Goal: Task Accomplishment & Management: Manage account settings

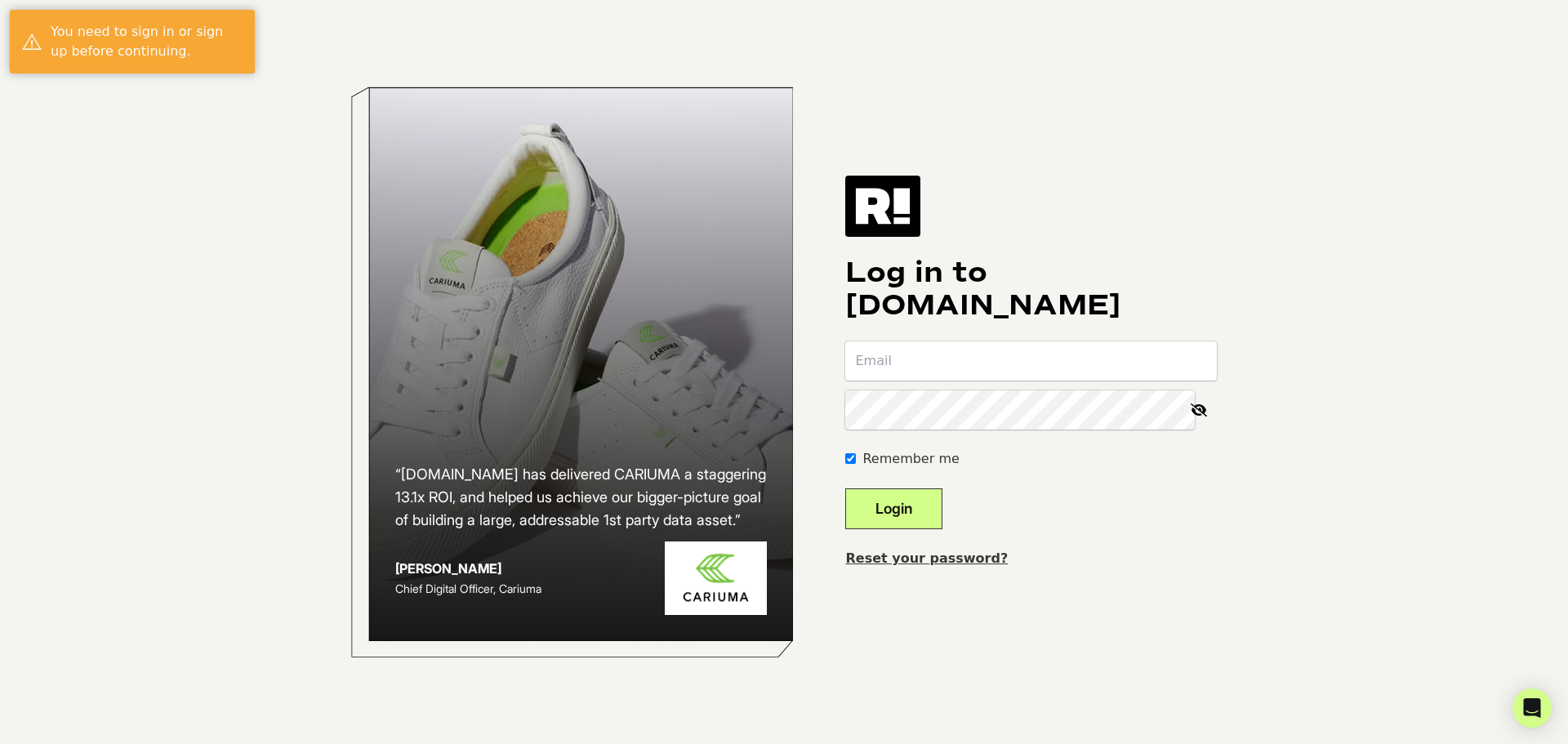
type input "caleb@bioproteintech.com"
click at [920, 508] on button "Login" at bounding box center [894, 509] width 97 height 41
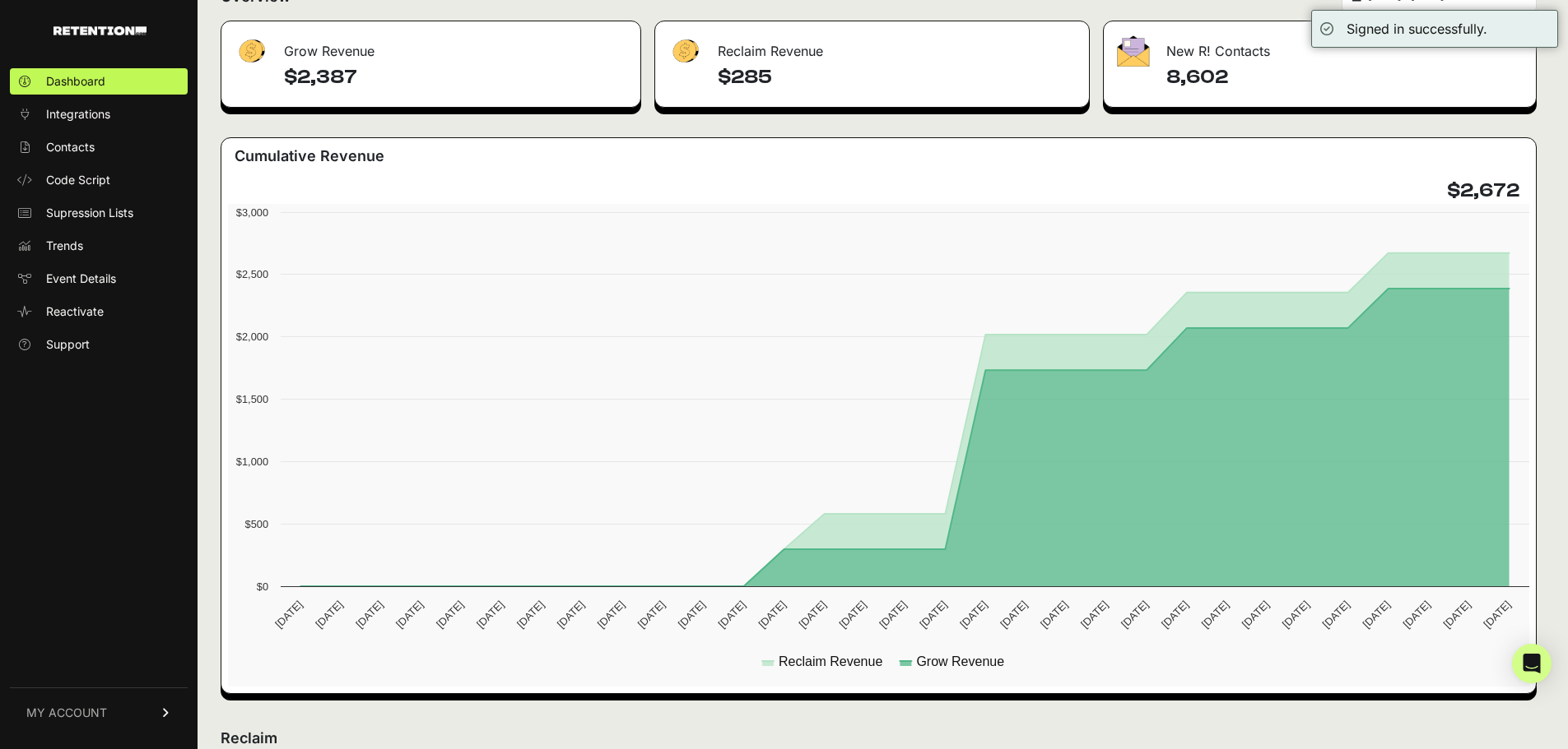
scroll to position [329, 0]
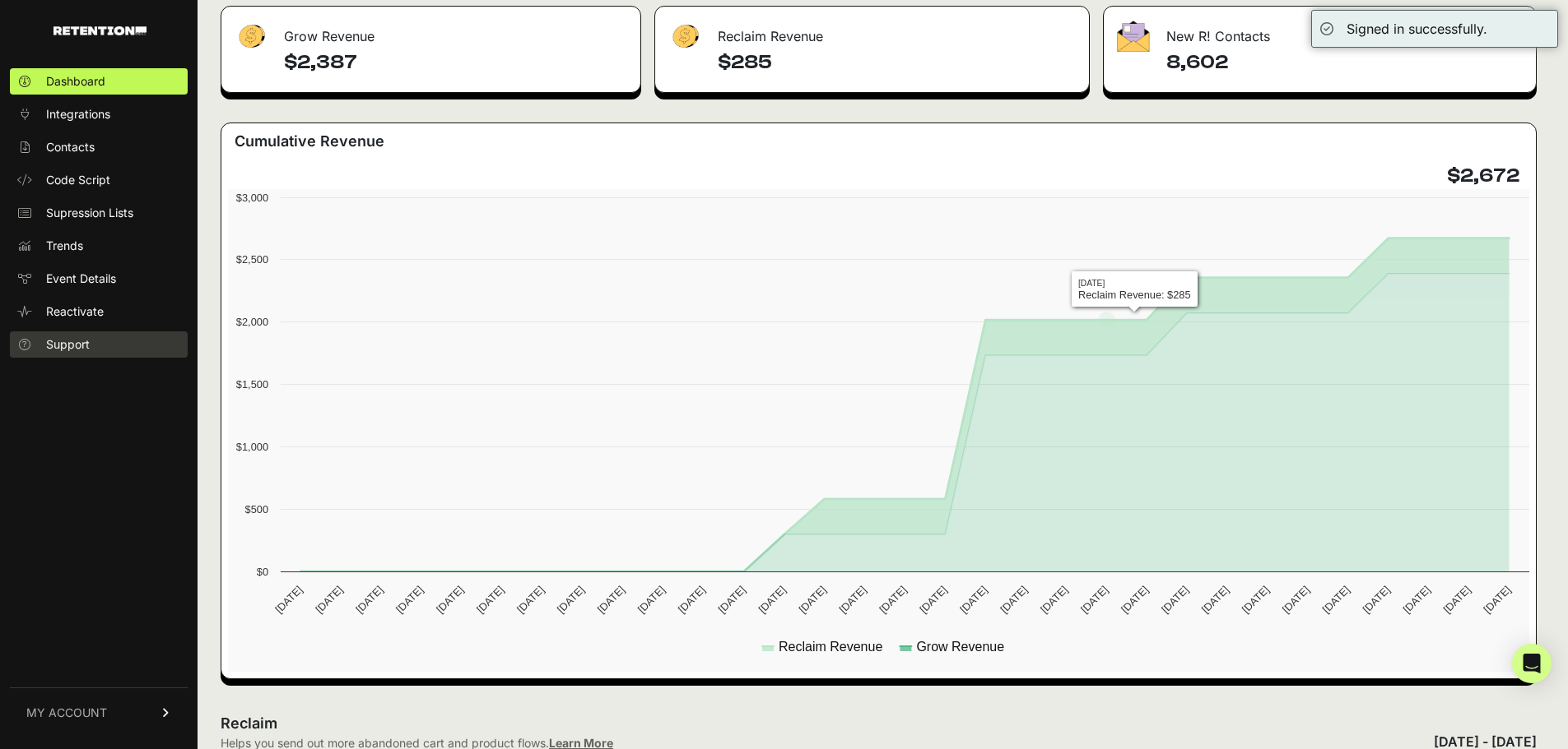
click at [70, 337] on span "Support" at bounding box center [67, 344] width 44 height 17
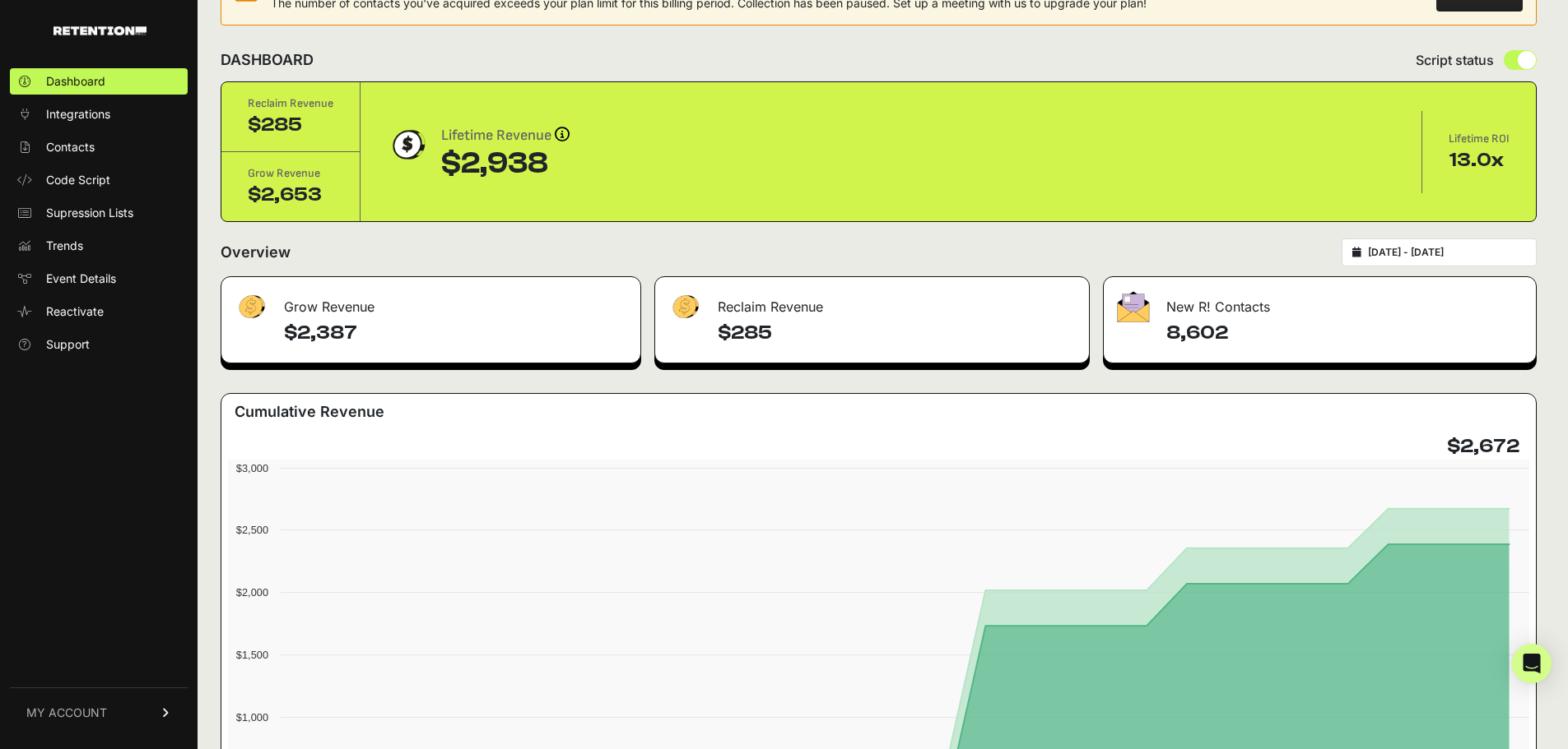
scroll to position [0, 0]
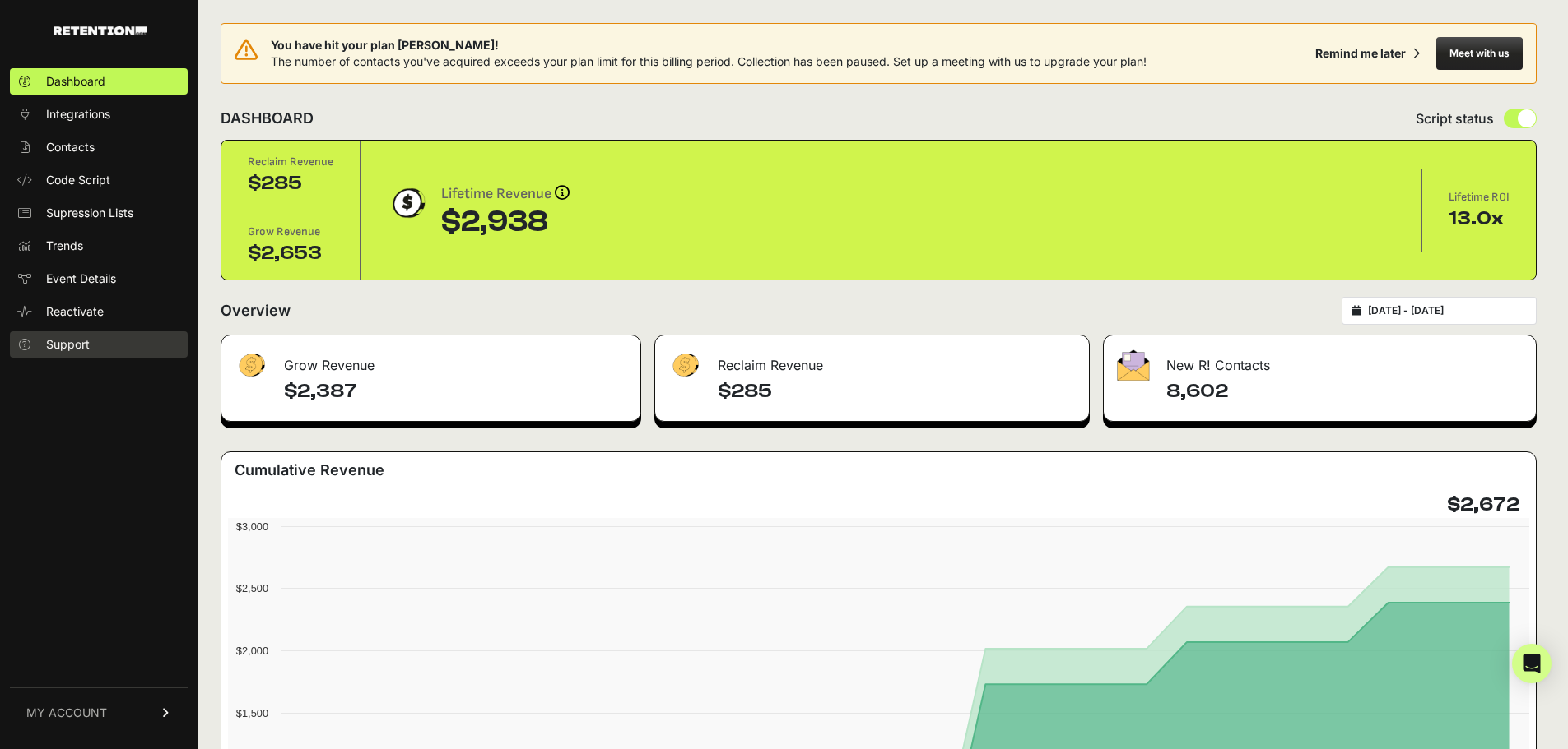
click at [71, 340] on span "Support" at bounding box center [67, 344] width 44 height 17
click at [82, 341] on span "Support" at bounding box center [67, 344] width 44 height 17
click at [129, 714] on link "MY ACCOUNT" at bounding box center [98, 713] width 177 height 51
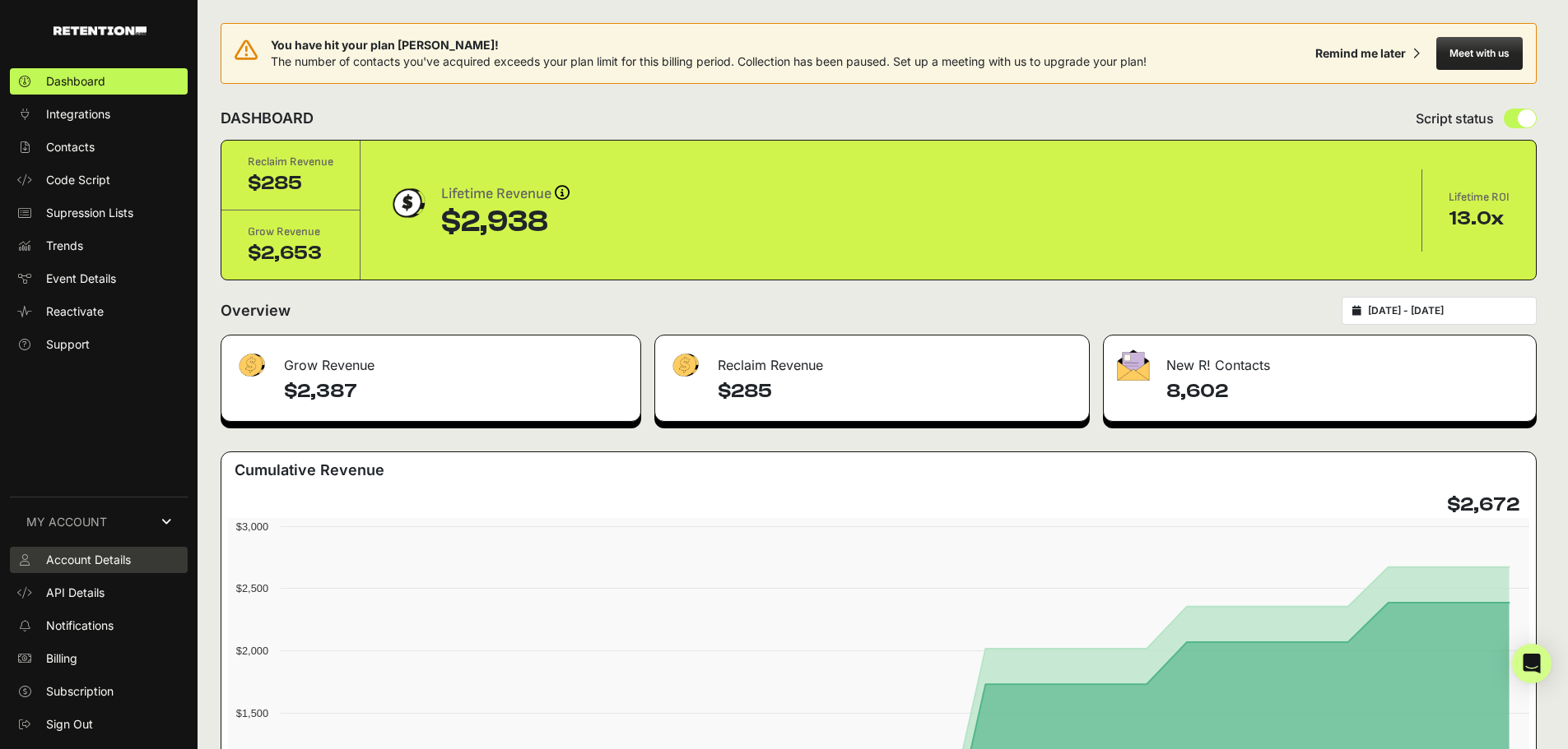
click at [115, 563] on span "Account Details" at bounding box center [88, 560] width 85 height 17
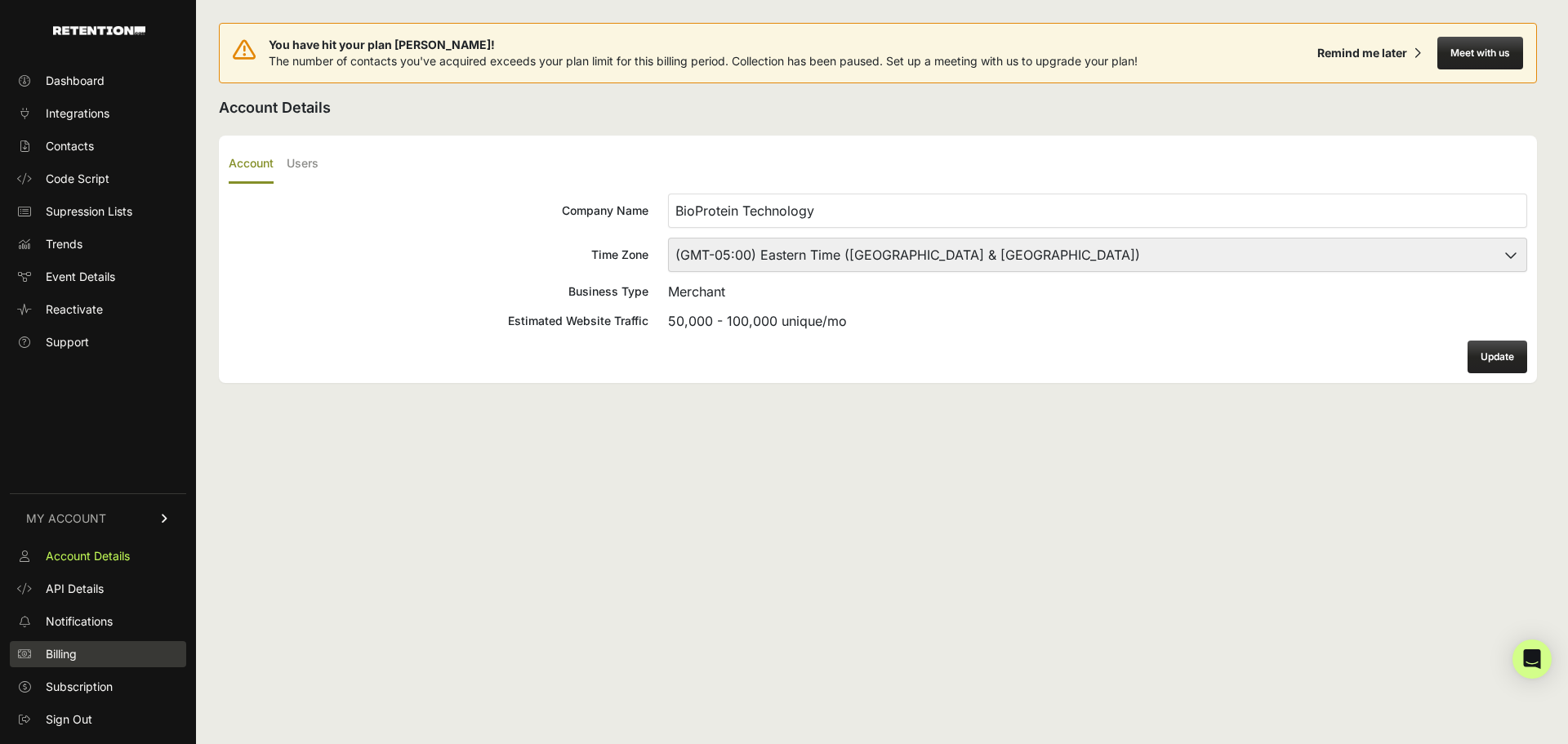
click at [92, 649] on link "Billing" at bounding box center [98, 654] width 176 height 26
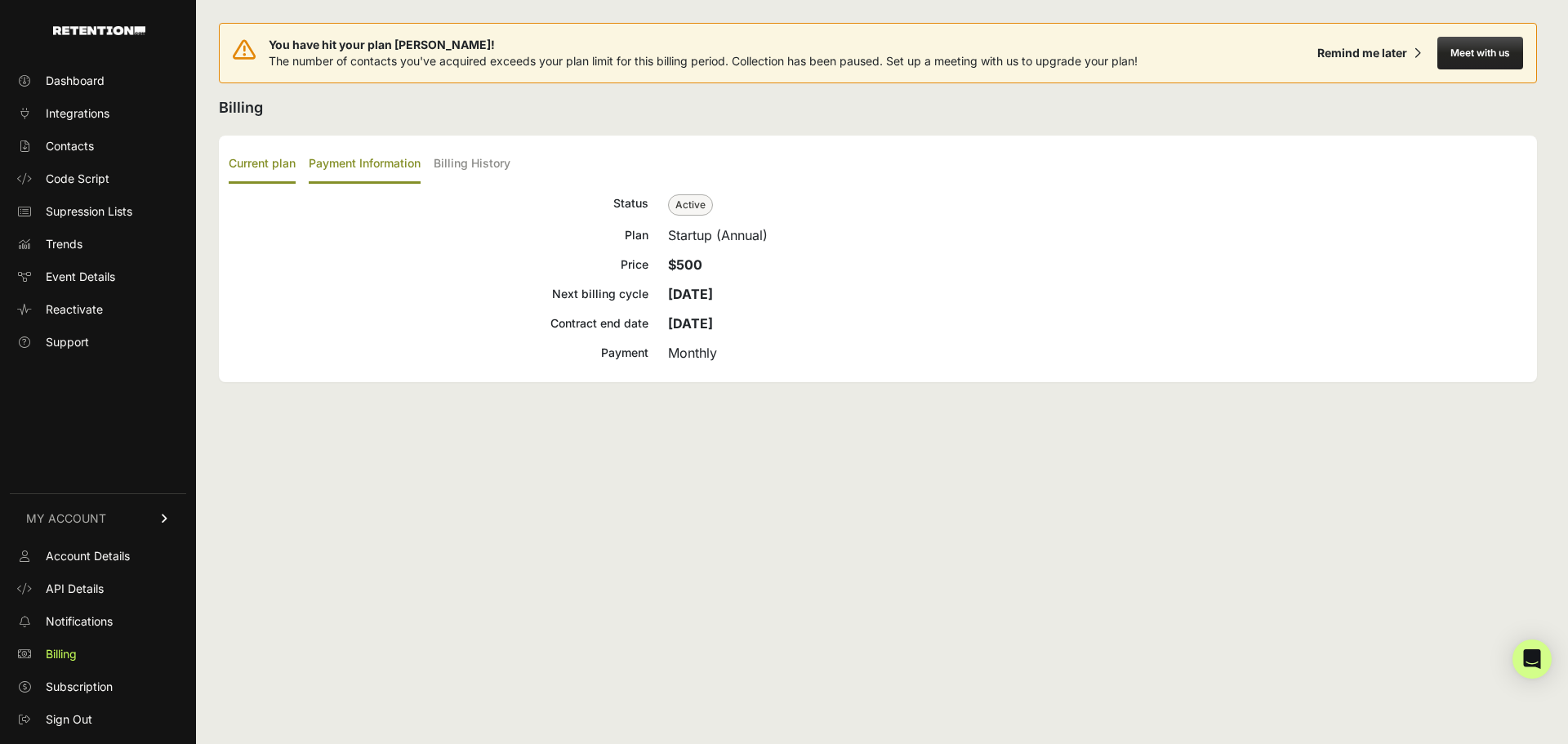
click at [402, 172] on label "Payment Information" at bounding box center [365, 164] width 112 height 39
click at [0, 0] on input "Payment Information" at bounding box center [0, 0] width 0 height 0
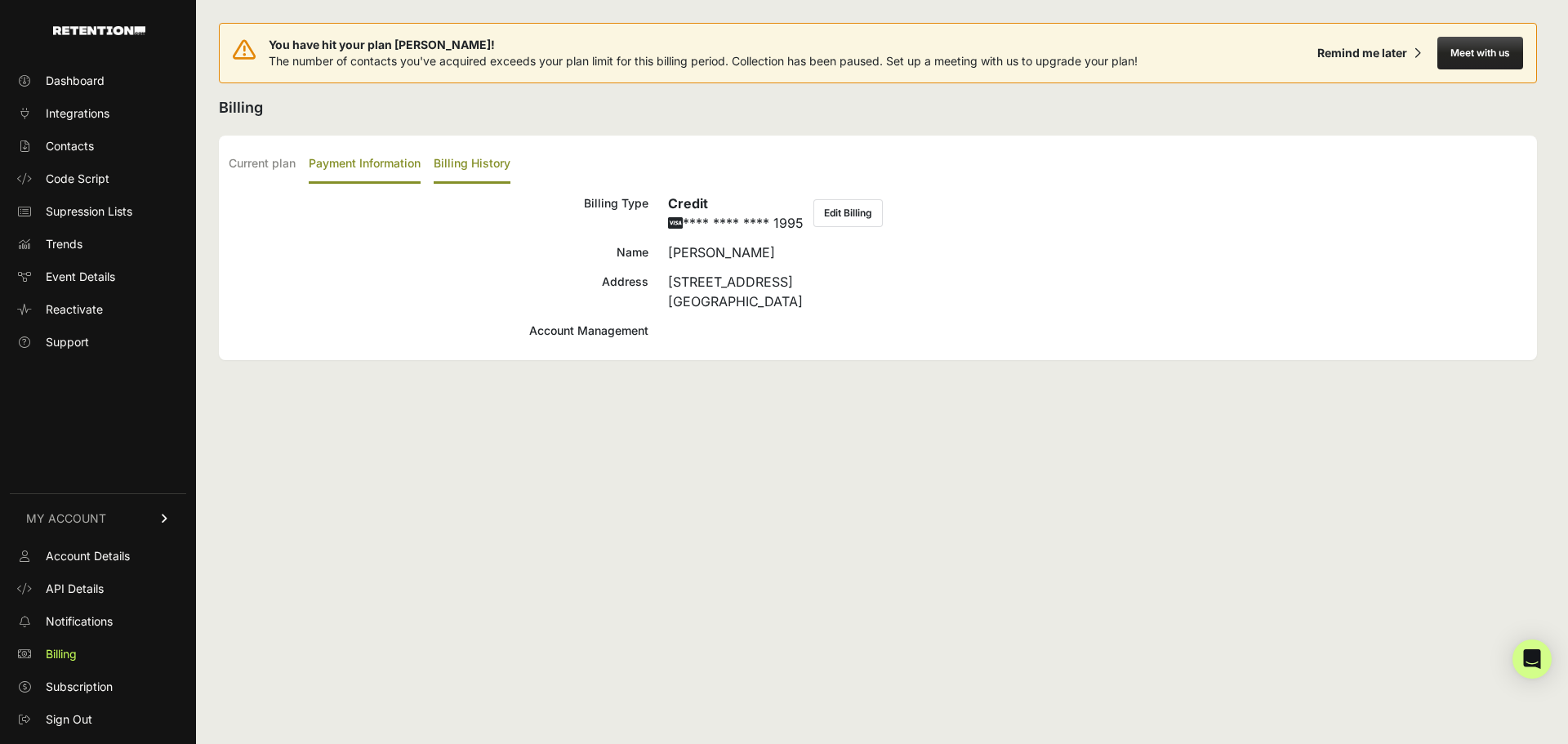
click at [488, 164] on label "Billing History" at bounding box center [471, 164] width 76 height 39
click at [0, 0] on input "Billing History" at bounding box center [0, 0] width 0 height 0
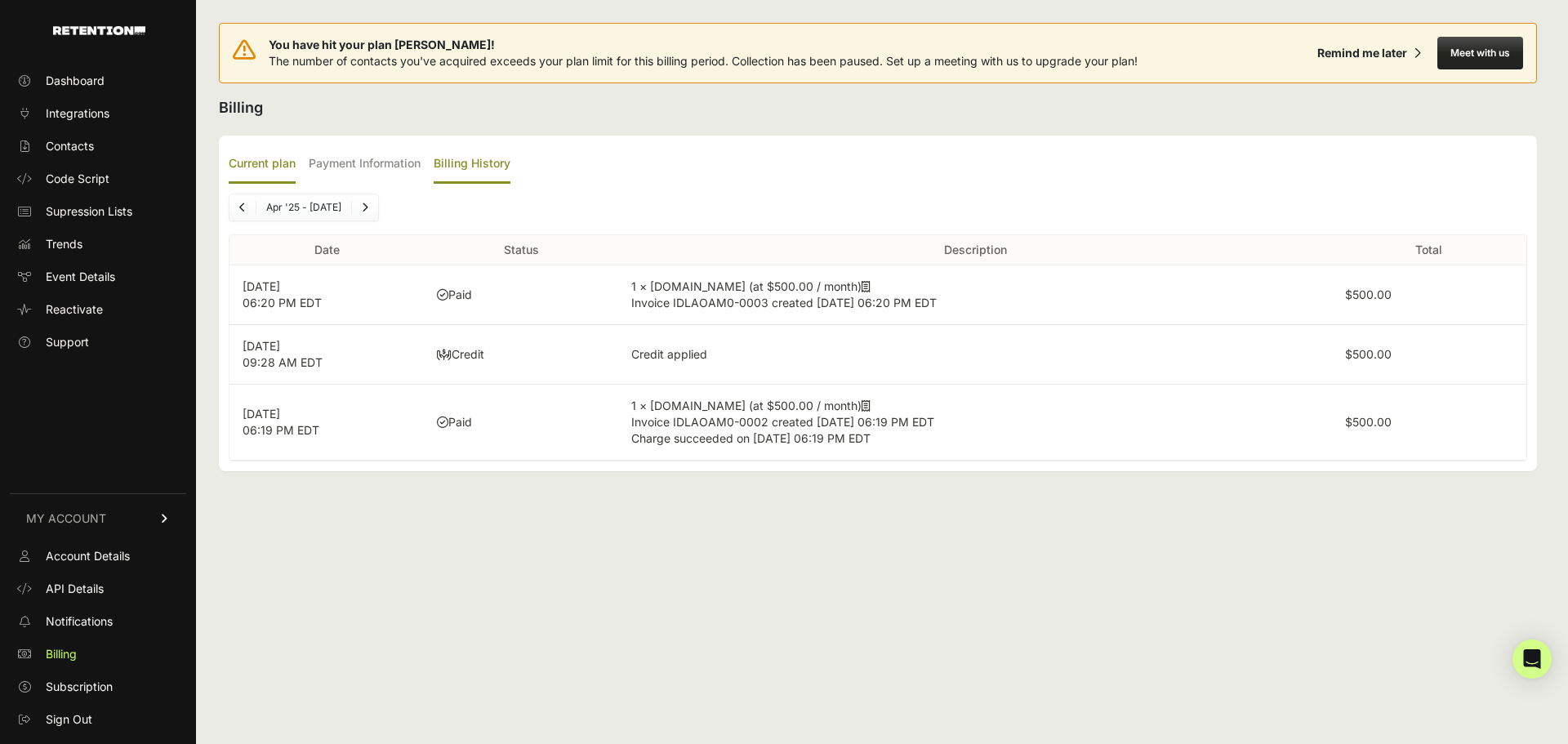
click at [274, 170] on label "Current plan" at bounding box center [261, 164] width 67 height 39
click at [0, 0] on input "Current plan" at bounding box center [0, 0] width 0 height 0
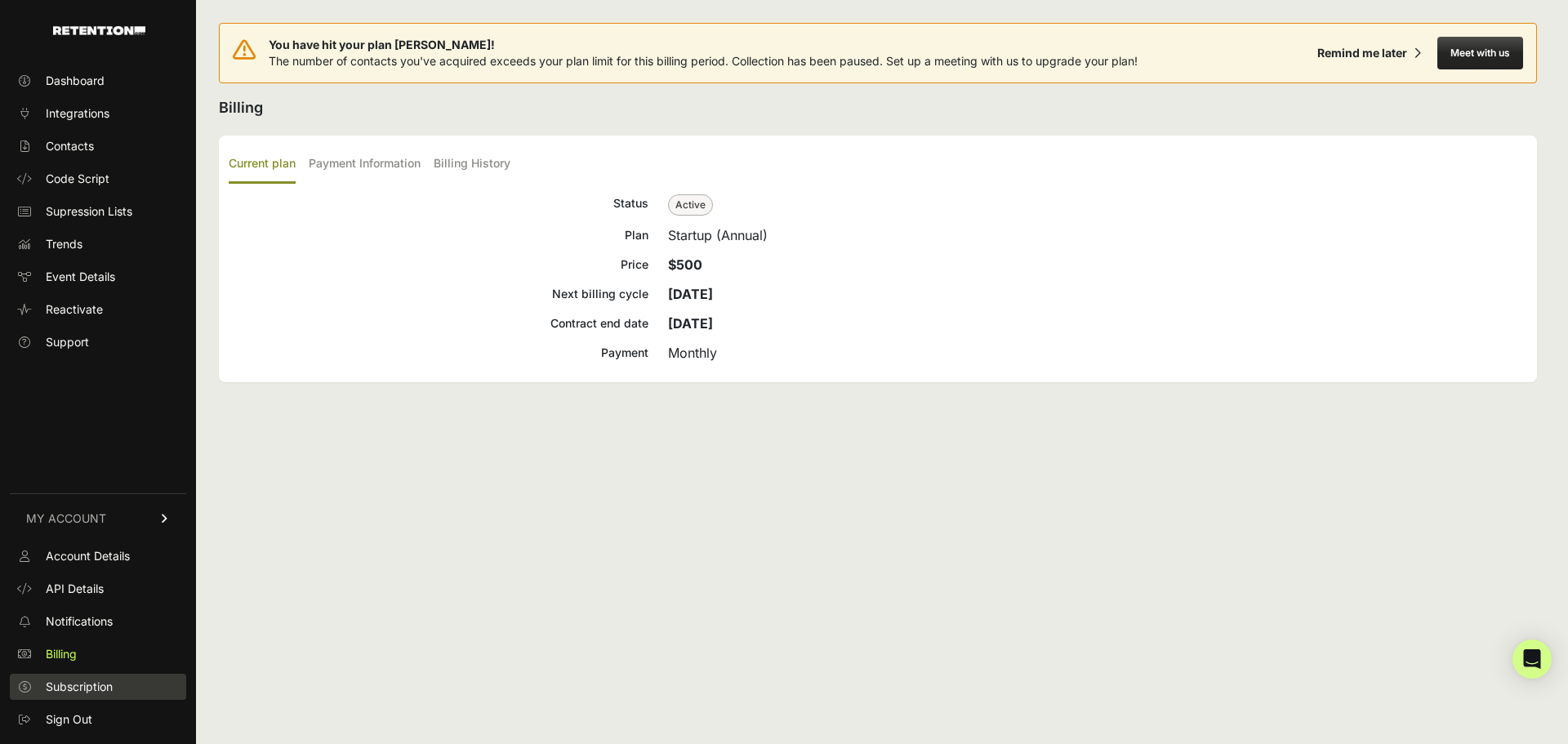
click at [97, 689] on span "Subscription" at bounding box center [78, 687] width 67 height 16
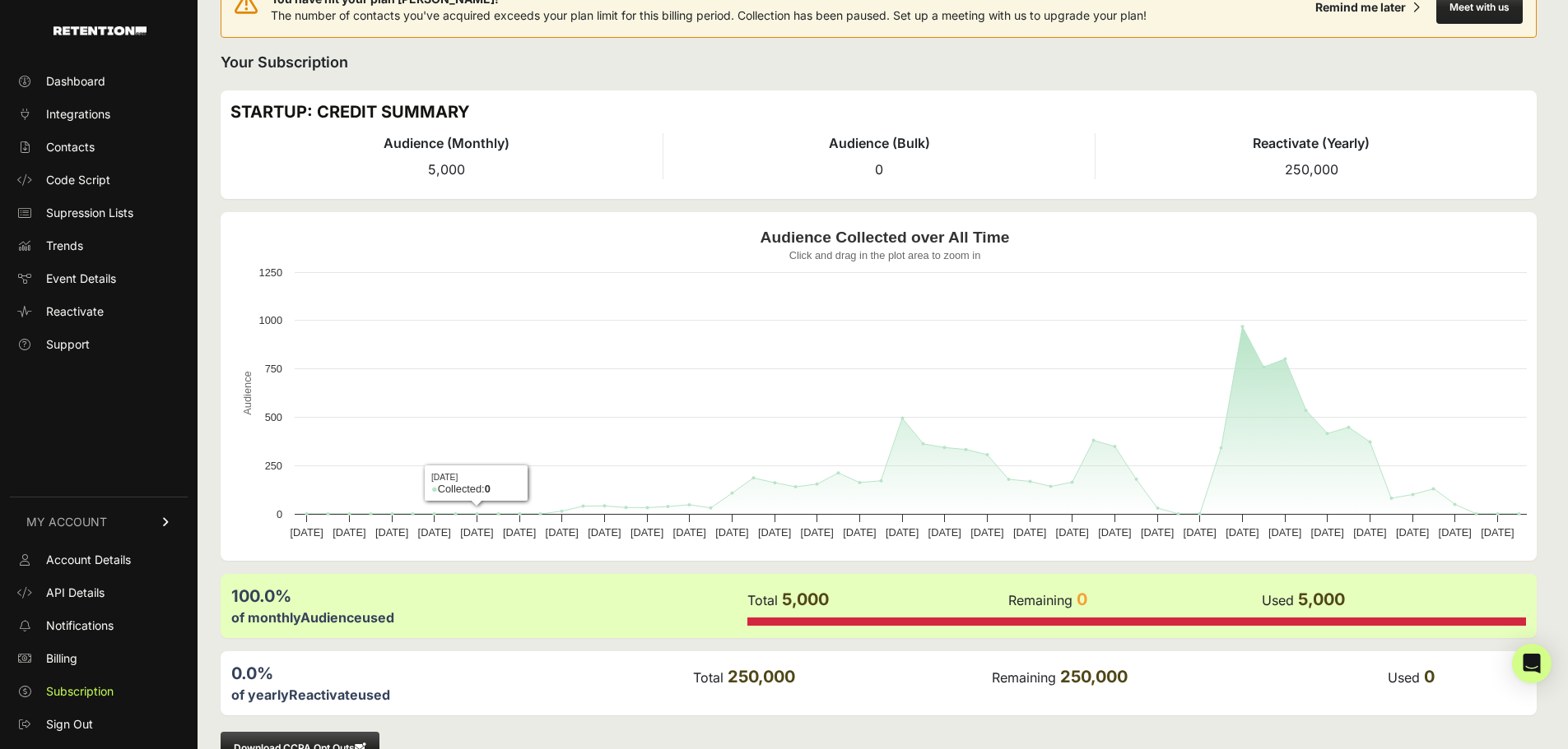
scroll to position [92, 0]
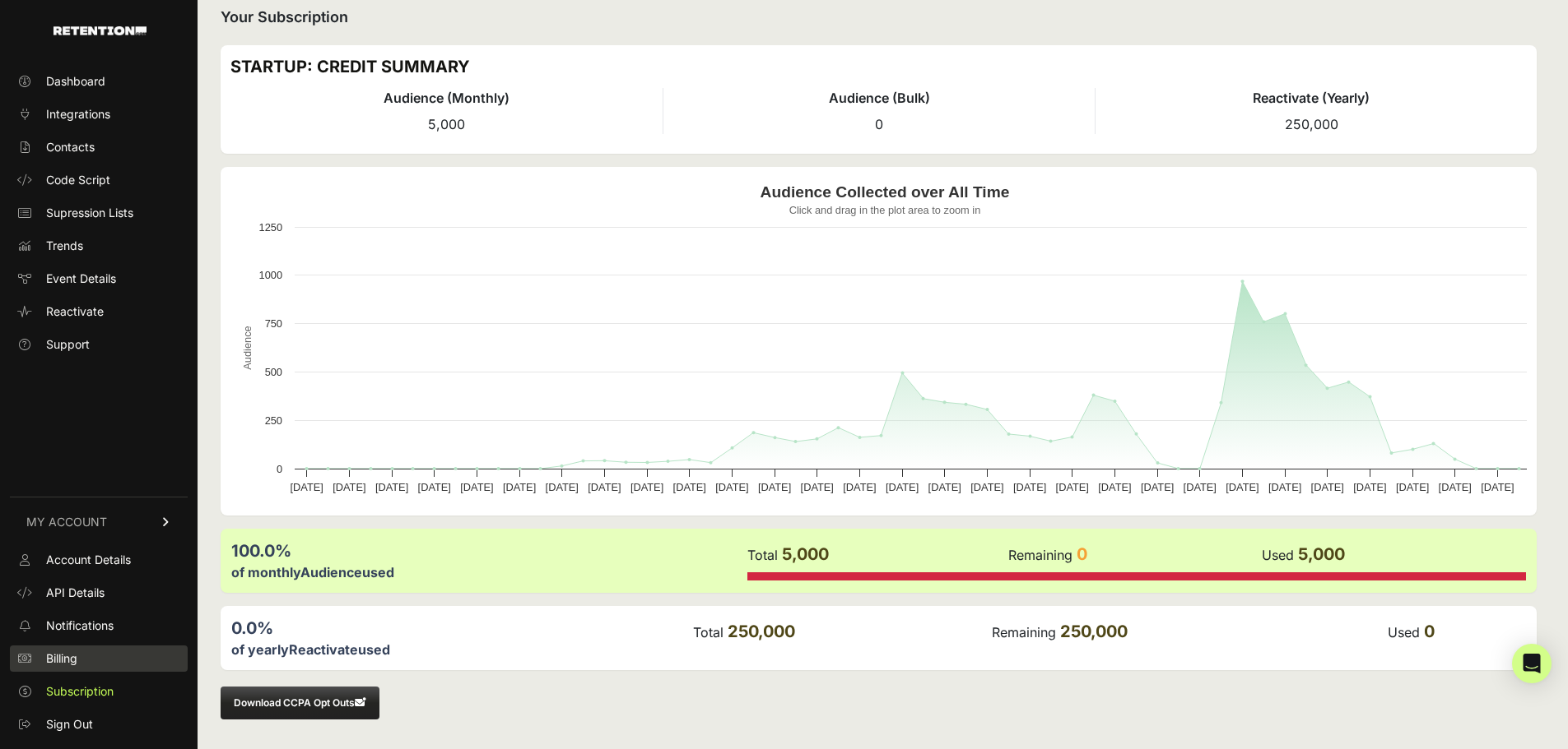
click at [103, 658] on link "Billing" at bounding box center [98, 658] width 177 height 26
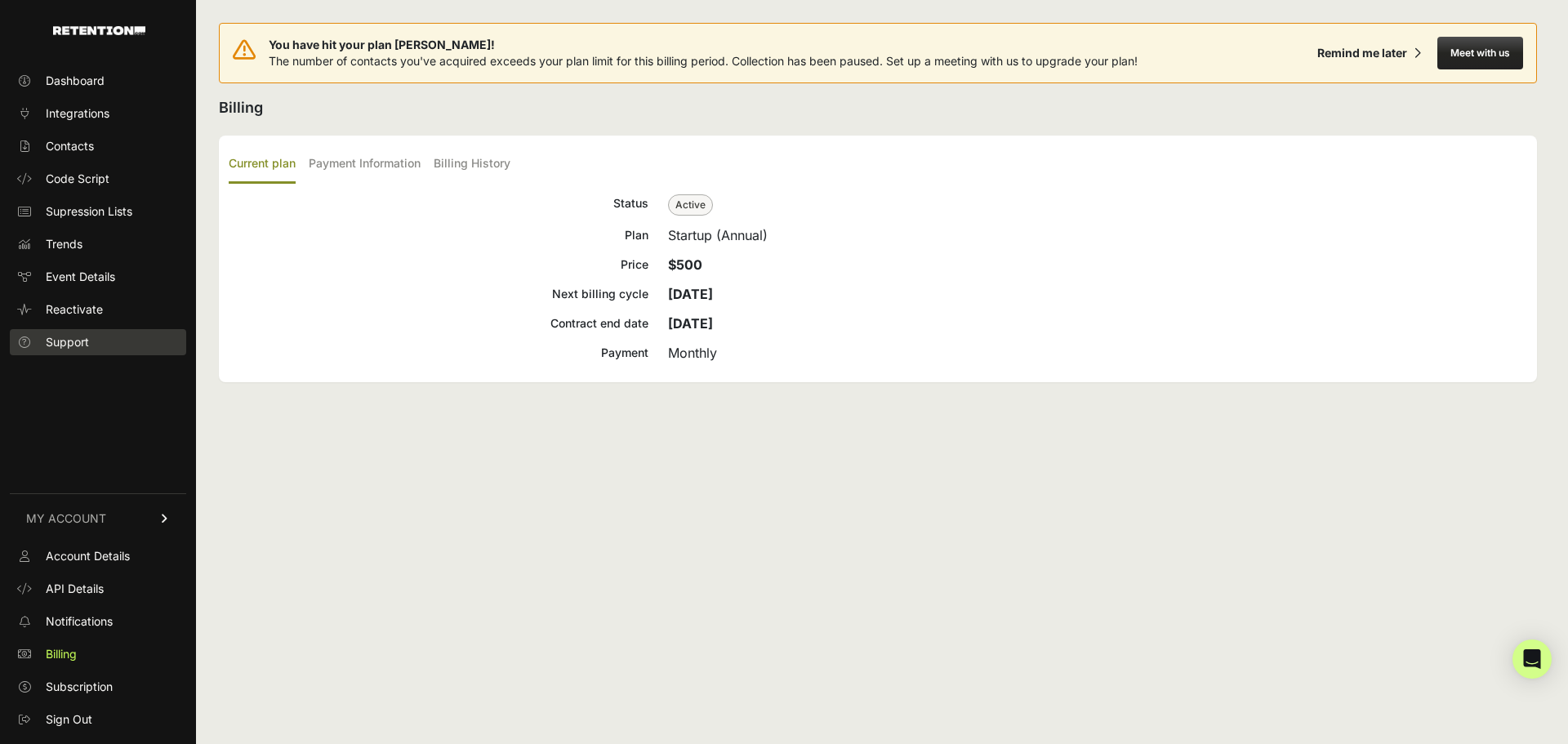
click at [82, 349] on span "Support" at bounding box center [67, 342] width 44 height 16
click at [77, 68] on link "Dashboard" at bounding box center [98, 80] width 176 height 26
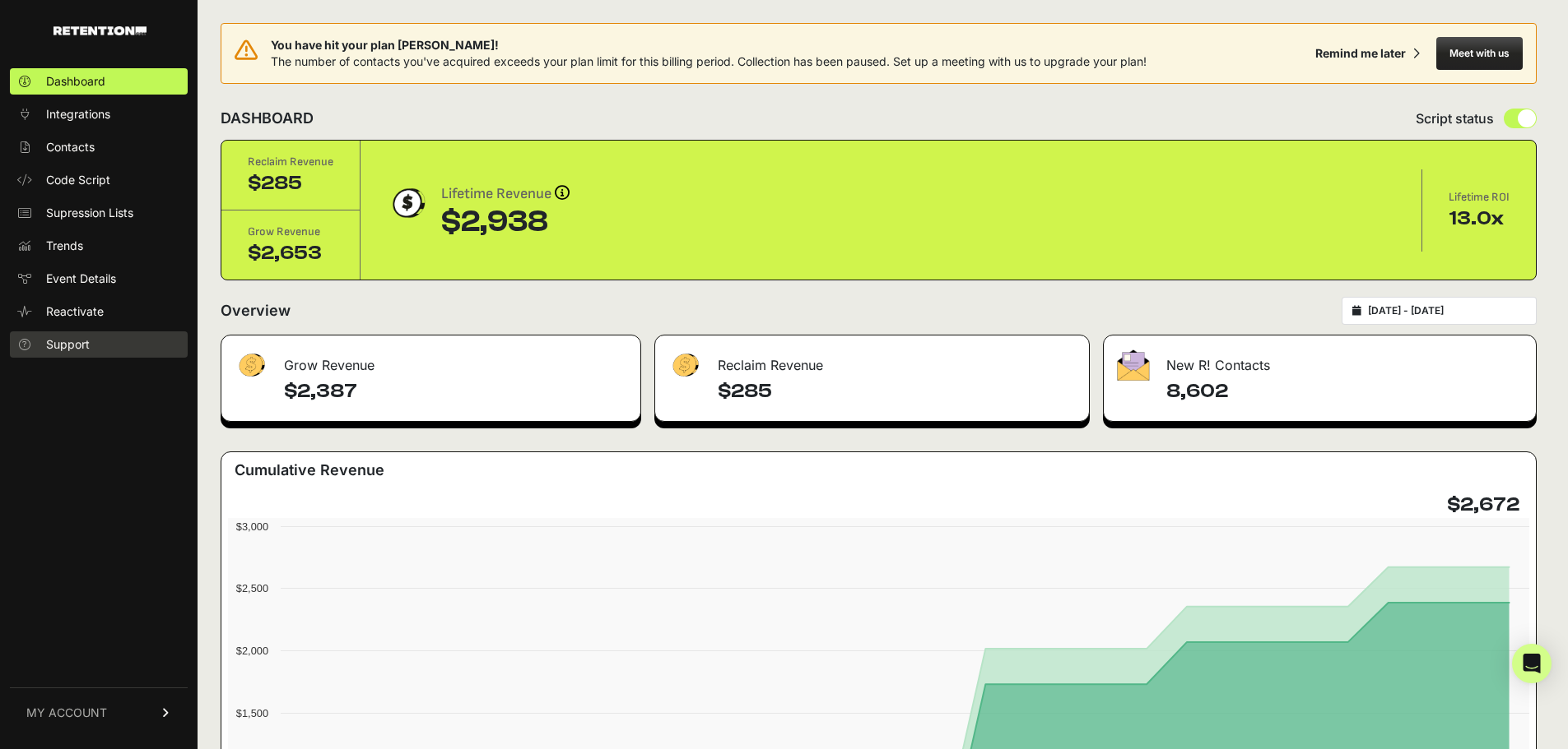
click at [71, 340] on span "Support" at bounding box center [67, 344] width 44 height 17
click at [1484, 56] on button "Meet with us" at bounding box center [1479, 54] width 87 height 33
click at [93, 337] on link "Support" at bounding box center [98, 344] width 177 height 26
click at [101, 149] on link "Contacts" at bounding box center [98, 147] width 177 height 26
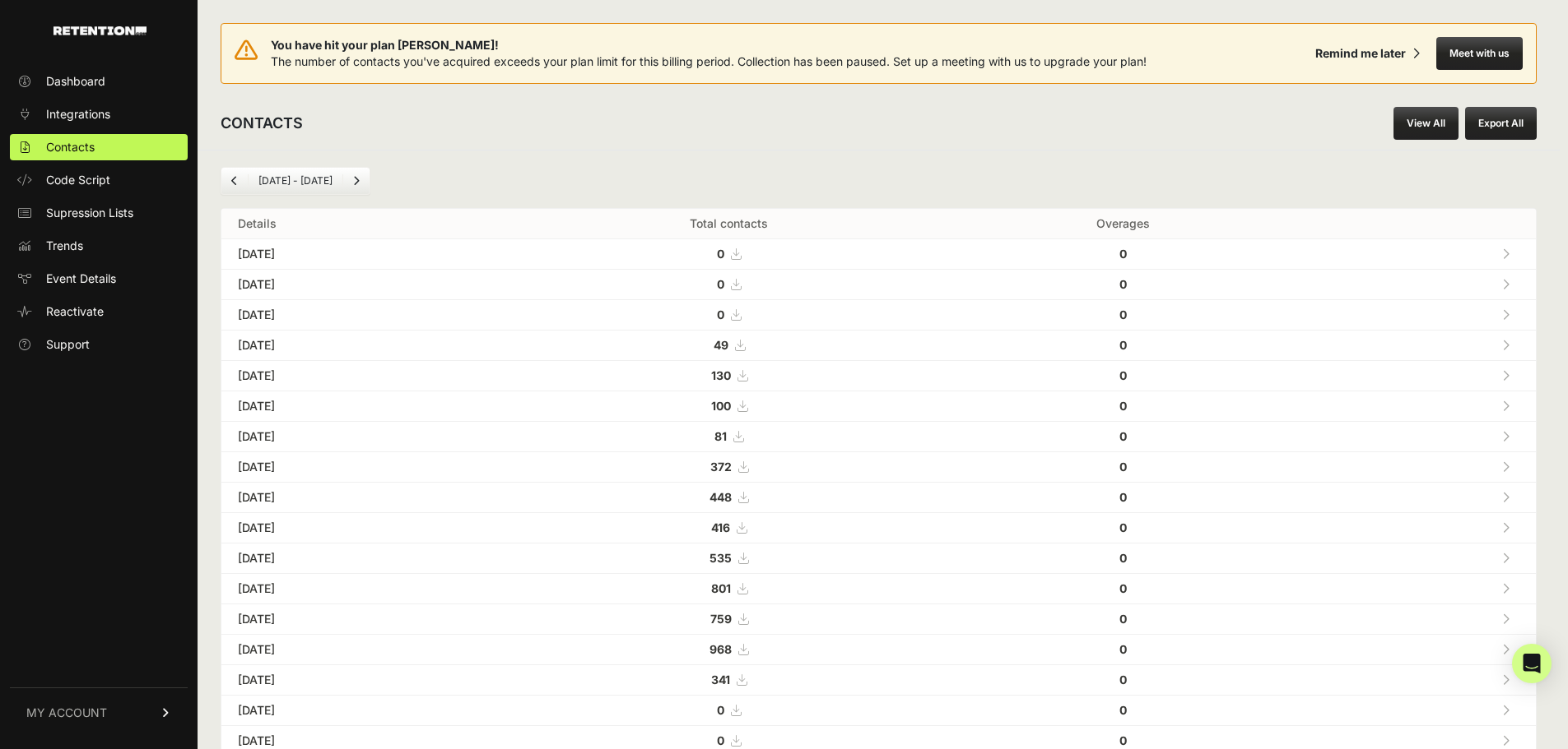
click at [102, 700] on link "MY ACCOUNT" at bounding box center [98, 713] width 177 height 51
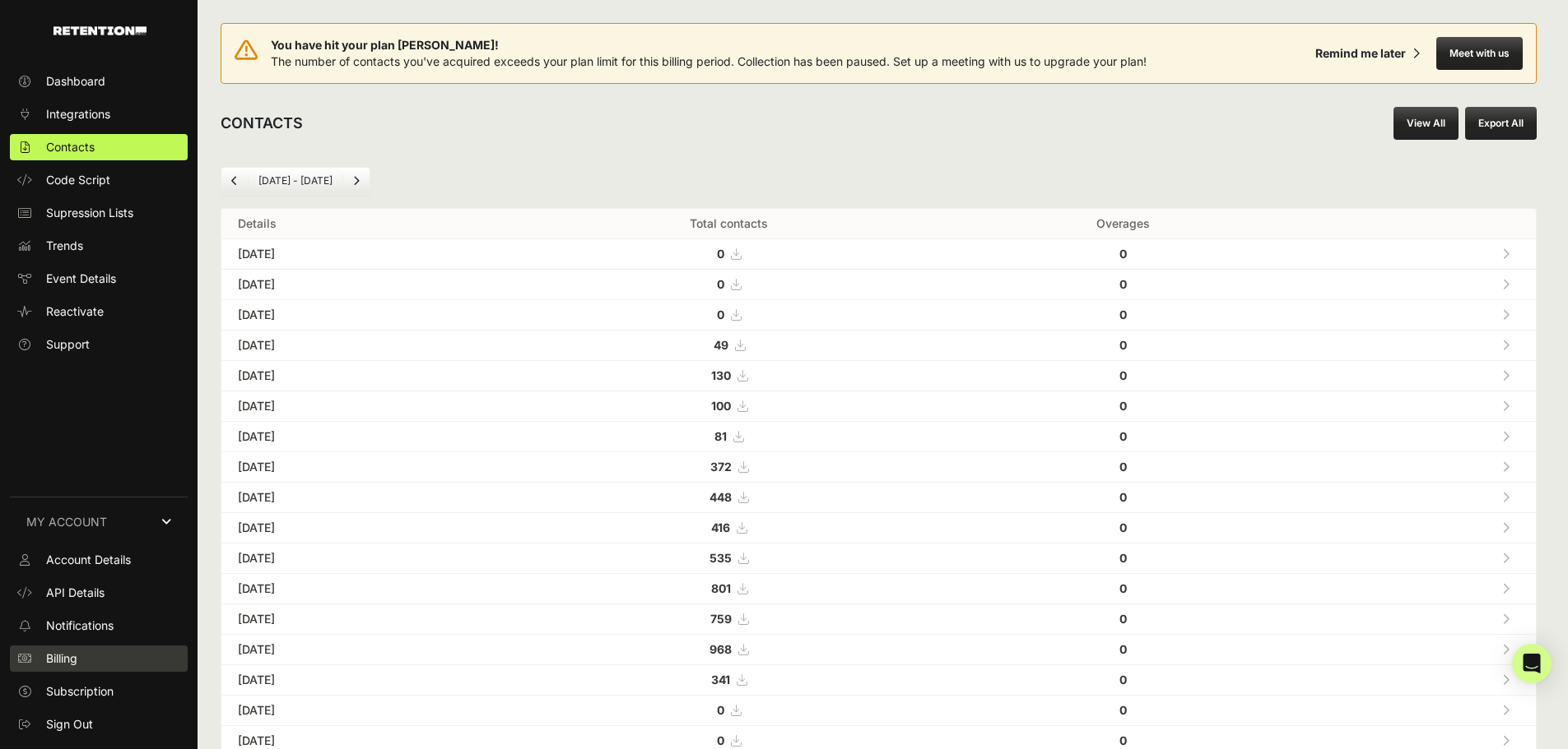
click at [108, 653] on link "Billing" at bounding box center [98, 658] width 177 height 26
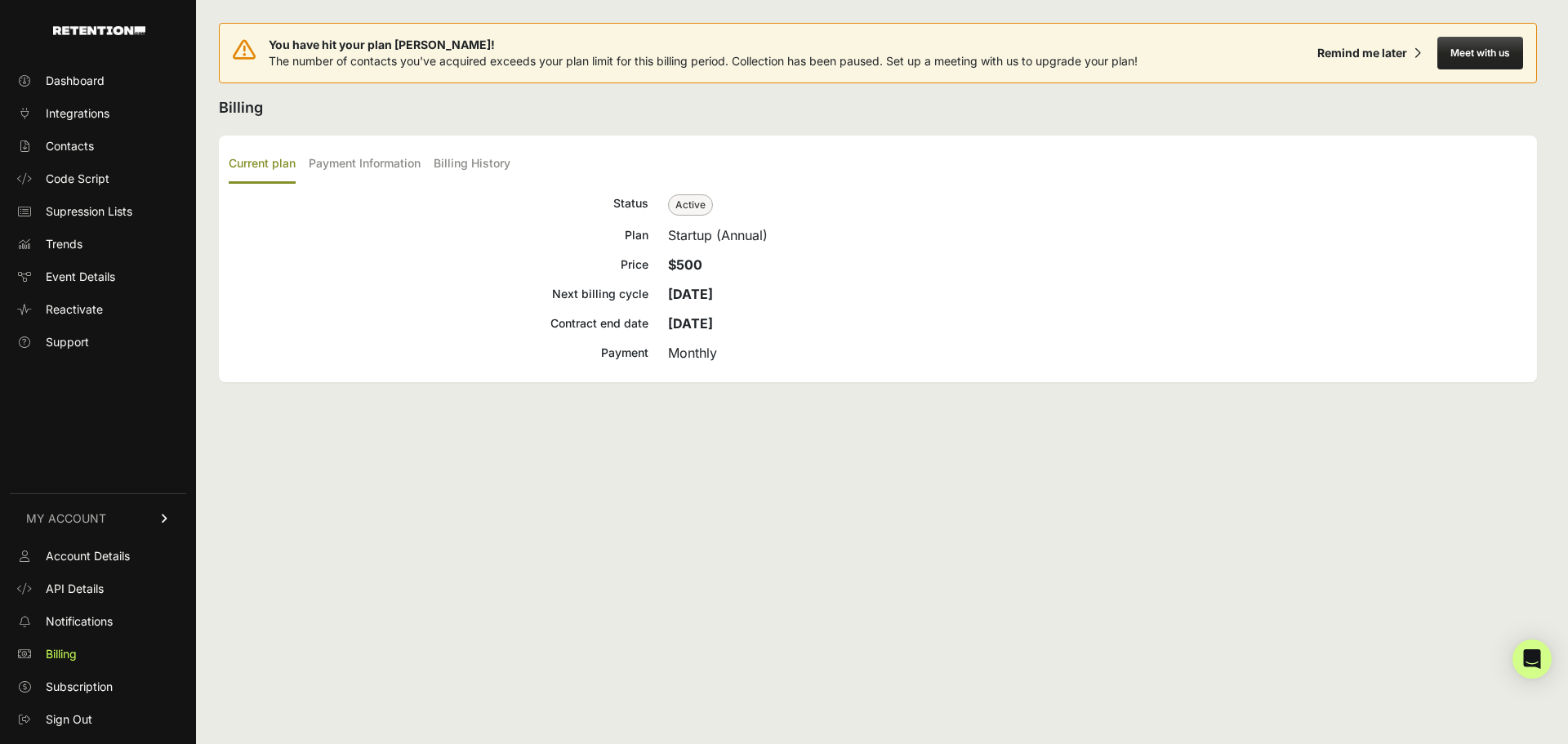
click at [687, 204] on span "Active" at bounding box center [691, 205] width 44 height 21
click at [370, 175] on label "Payment Information" at bounding box center [365, 164] width 112 height 39
click at [0, 0] on input "Payment Information" at bounding box center [0, 0] width 0 height 0
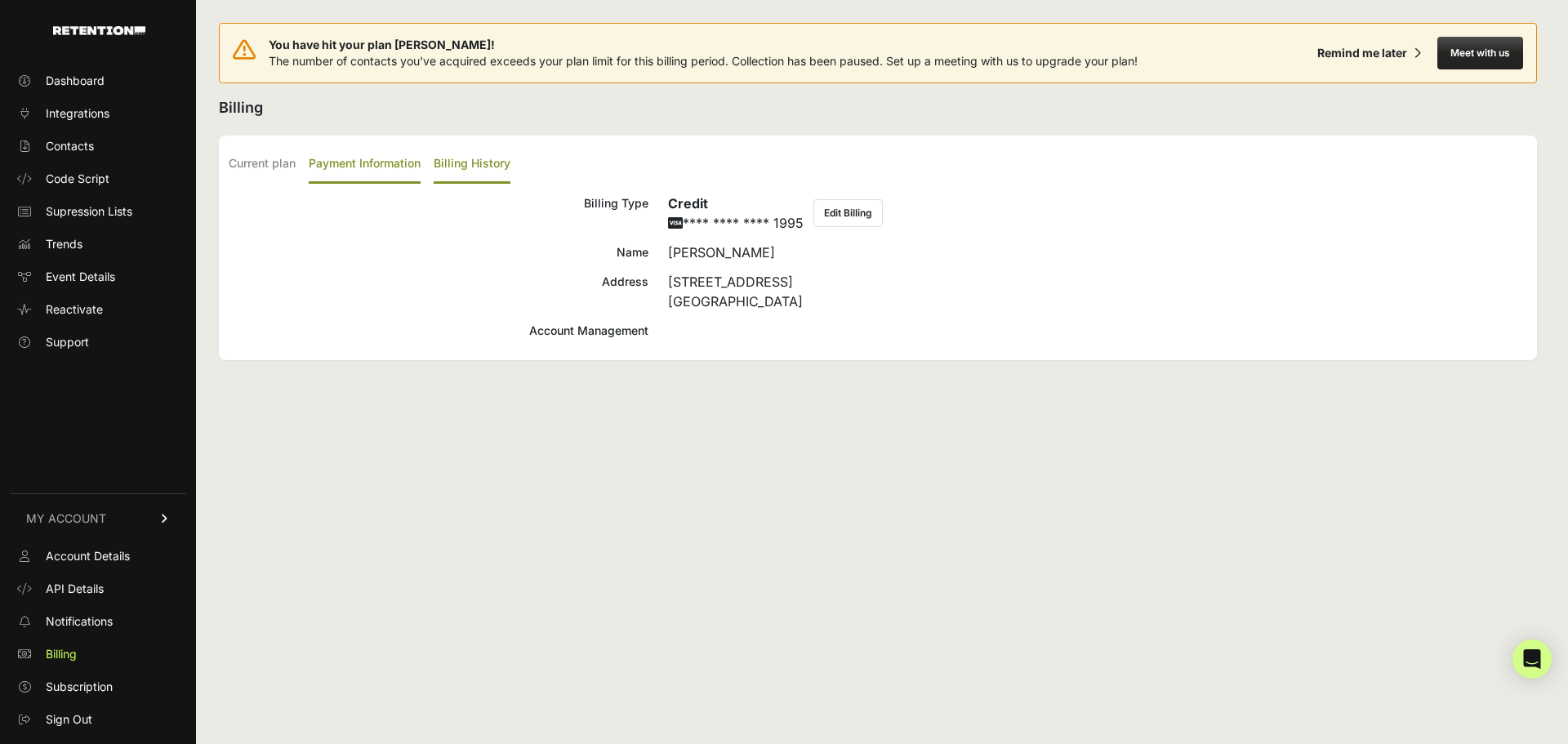
click at [459, 167] on label "Billing History" at bounding box center [471, 164] width 76 height 39
click at [0, 0] on input "Billing History" at bounding box center [0, 0] width 0 height 0
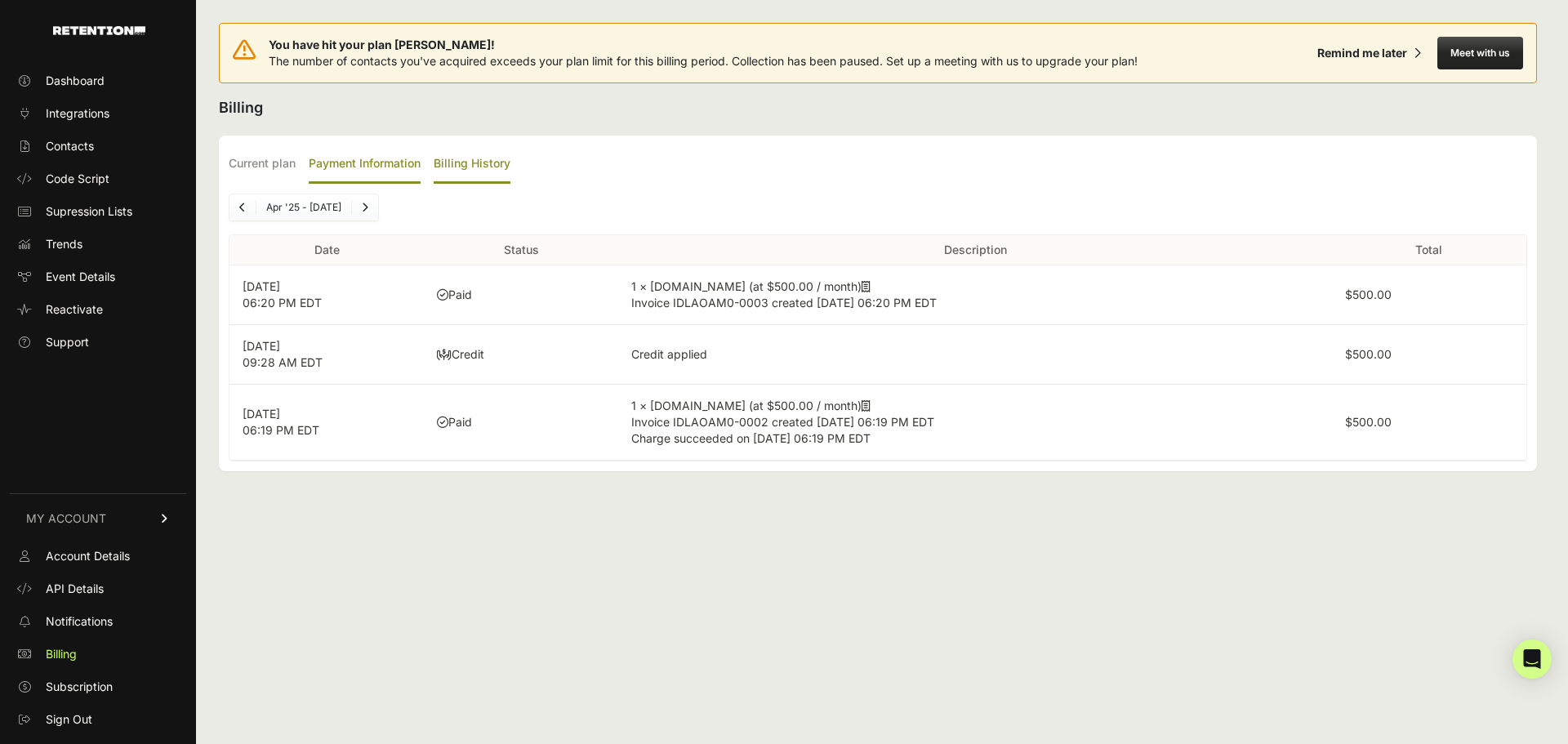
click at [346, 165] on label "Payment Information" at bounding box center [365, 164] width 112 height 39
click at [0, 0] on input "Payment Information" at bounding box center [0, 0] width 0 height 0
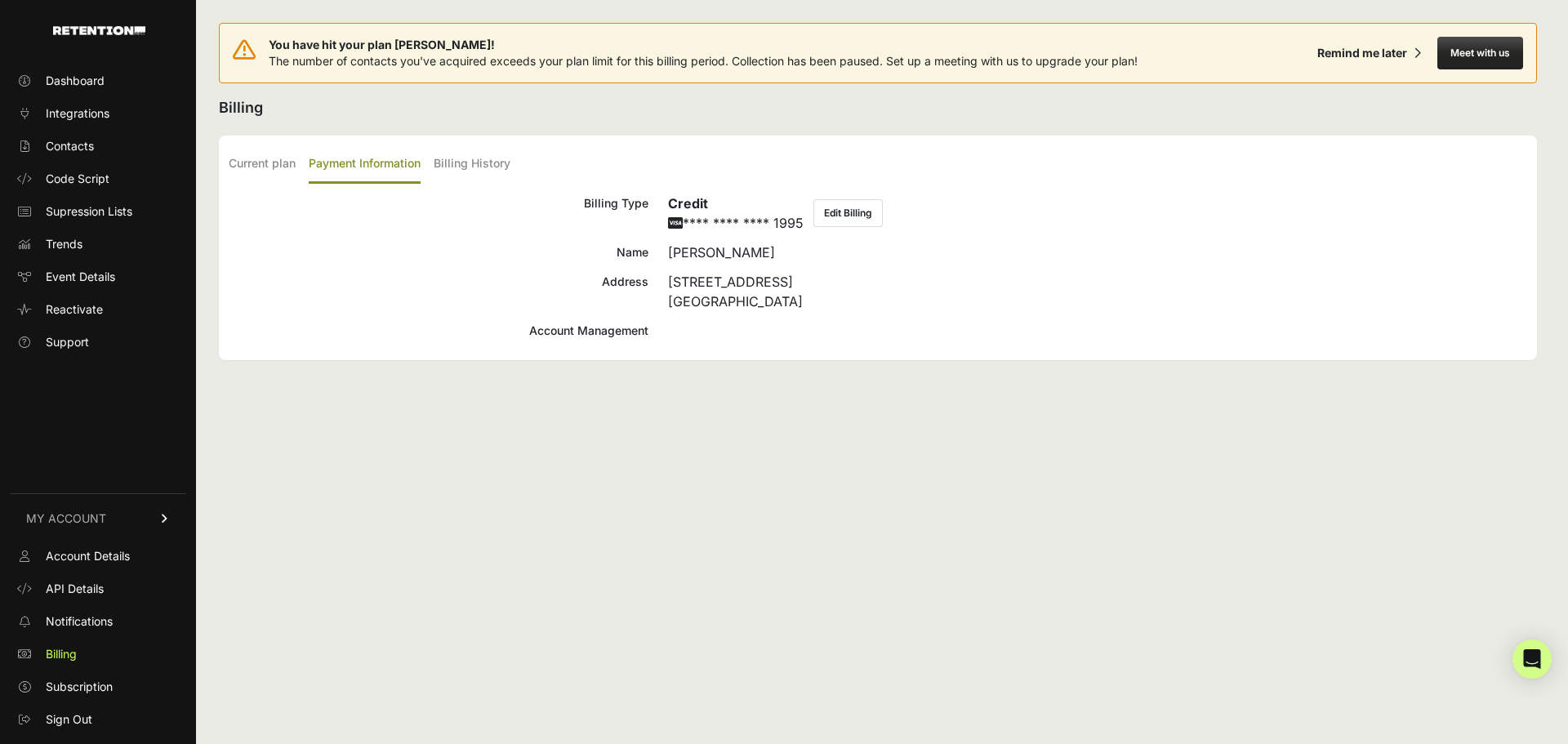
click at [822, 206] on button "Edit Billing" at bounding box center [848, 213] width 70 height 28
click at [87, 555] on span "Account Details" at bounding box center [87, 556] width 84 height 16
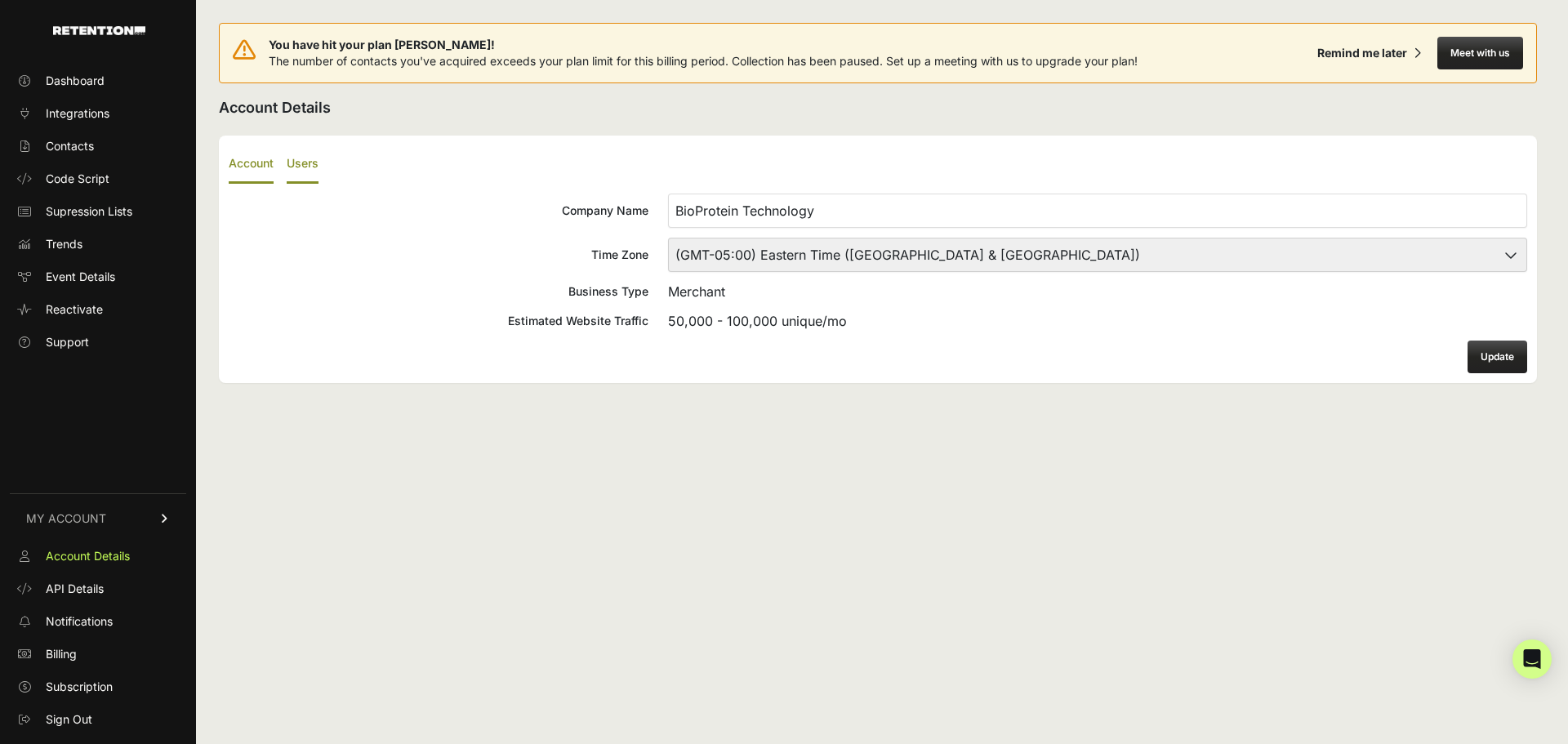
click at [307, 158] on label "Users" at bounding box center [302, 164] width 32 height 39
click at [0, 0] on input "Users" at bounding box center [0, 0] width 0 height 0
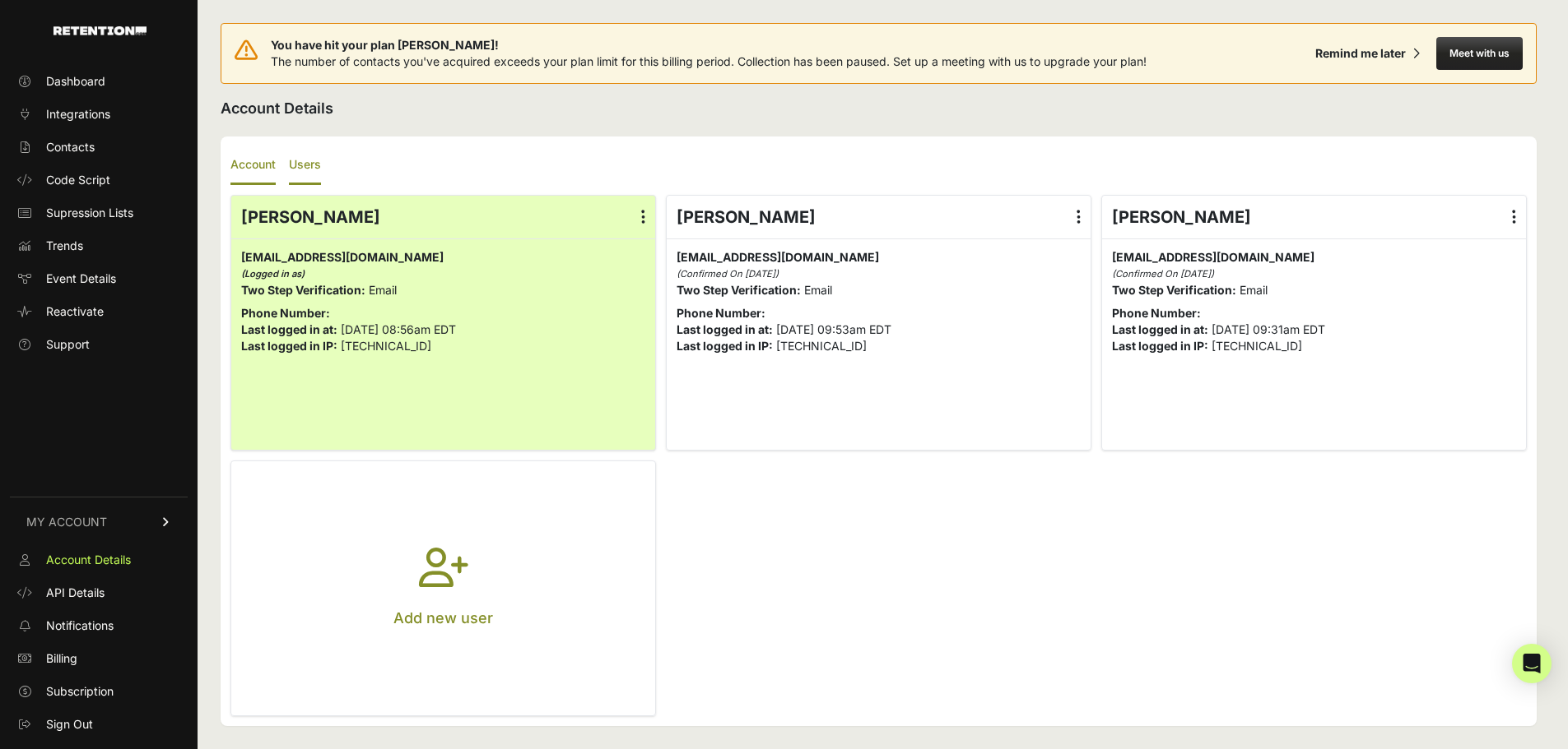
click at [237, 170] on label "Account" at bounding box center [252, 166] width 45 height 39
click at [0, 0] on input "Account" at bounding box center [0, 0] width 0 height 0
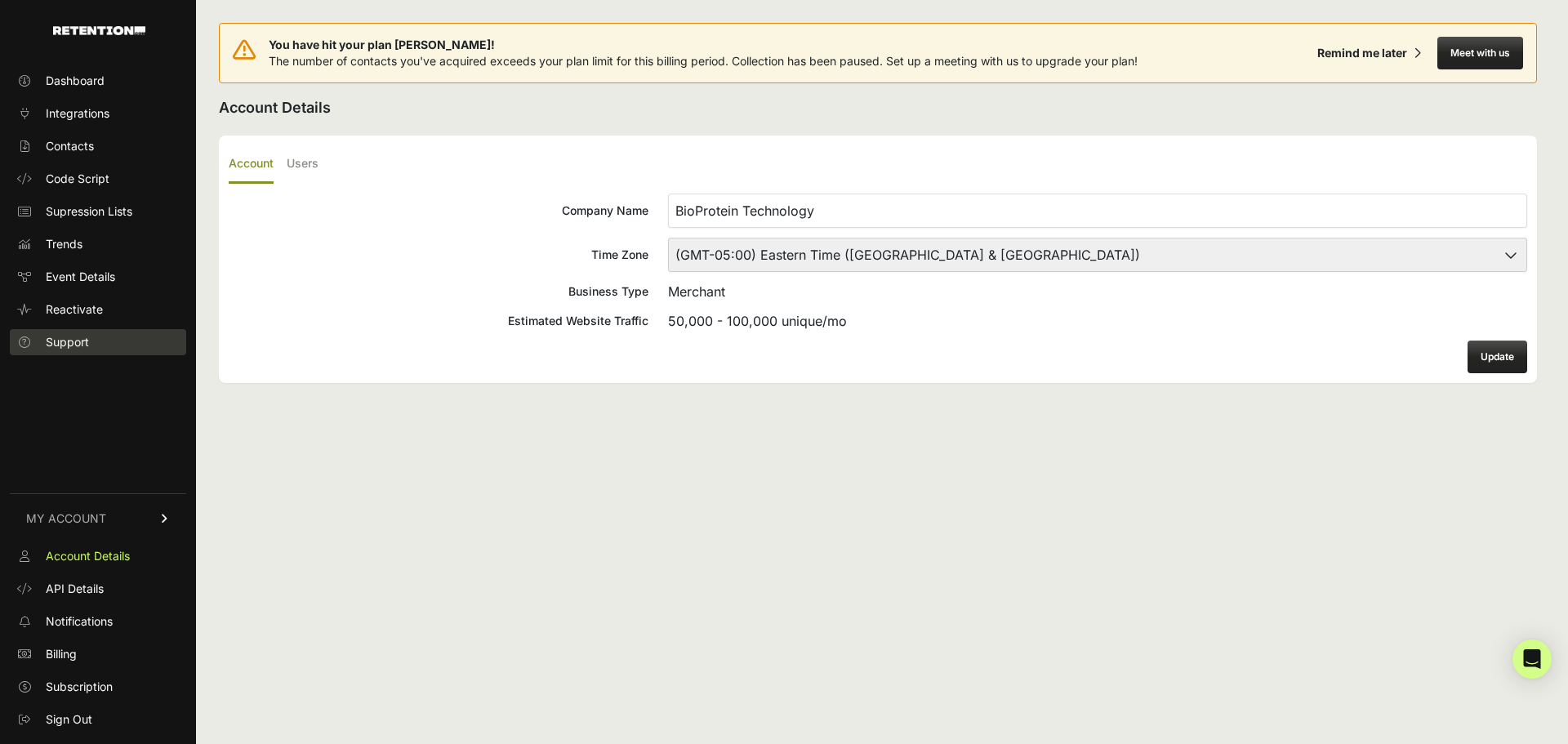
click at [88, 339] on span "Support" at bounding box center [67, 342] width 44 height 16
click at [1482, 55] on button "Meet with us" at bounding box center [1480, 53] width 86 height 33
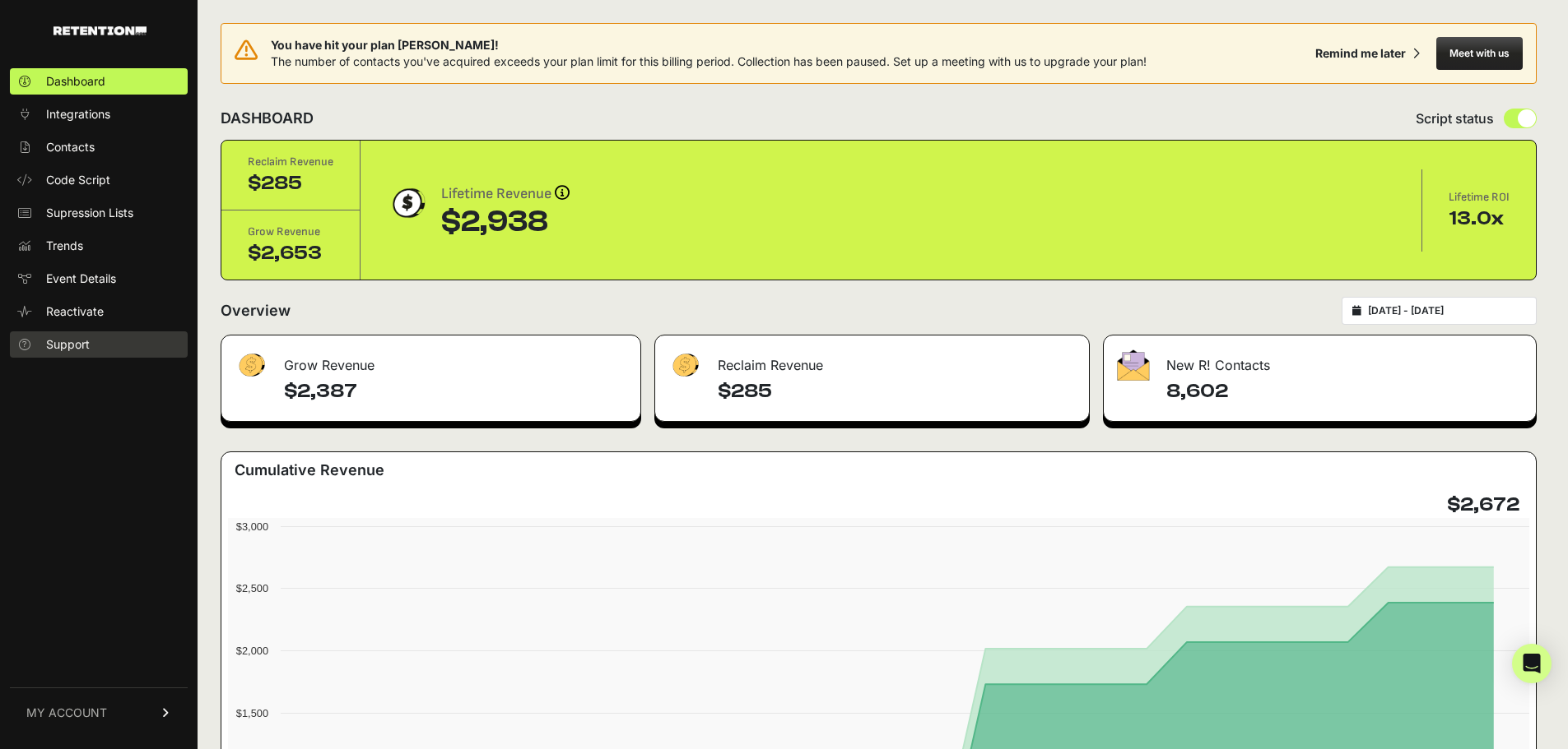
click at [72, 353] on link "Support" at bounding box center [98, 344] width 177 height 26
click at [1497, 58] on button "Meet with us" at bounding box center [1479, 54] width 87 height 33
click at [1449, 51] on button "Meet with us" at bounding box center [1479, 54] width 87 height 33
click at [1090, 102] on div "DASHBOARD Script status" at bounding box center [878, 119] width 1316 height 43
